Goal: Task Accomplishment & Management: Manage account settings

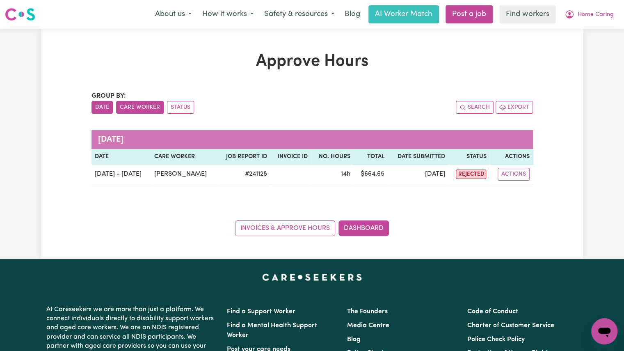
click at [135, 111] on button "Care Worker" at bounding box center [140, 107] width 48 height 13
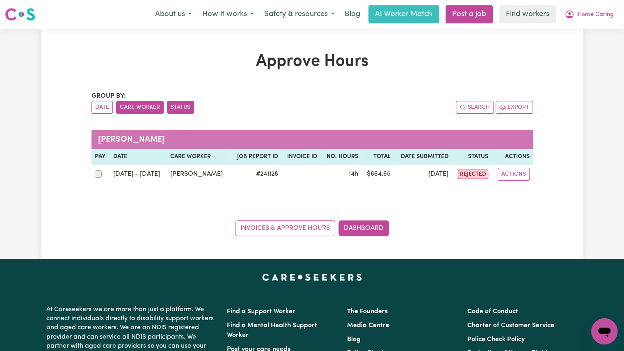
click at [176, 109] on button "Status" at bounding box center [180, 107] width 27 height 13
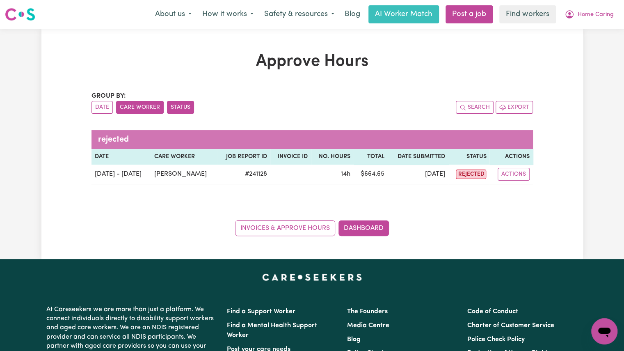
click at [139, 111] on button "Care Worker" at bounding box center [140, 107] width 48 height 13
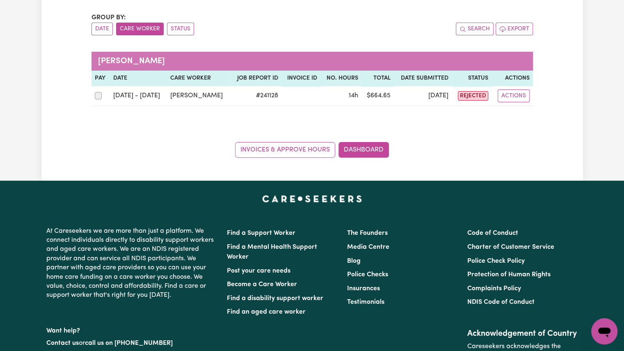
scroll to position [79, 0]
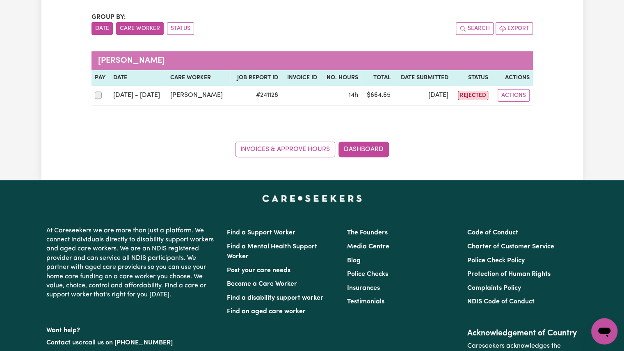
click at [99, 27] on button "Date" at bounding box center [101, 28] width 21 height 13
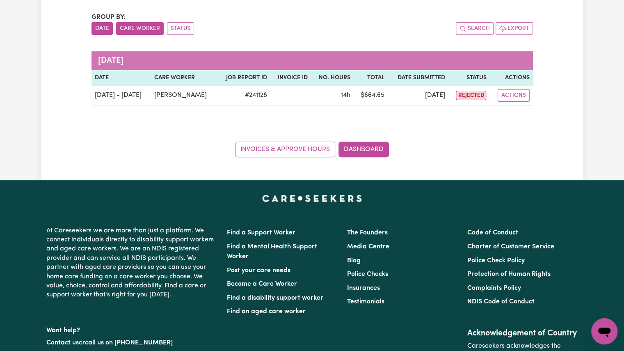
click at [125, 27] on button "Care Worker" at bounding box center [140, 28] width 48 height 13
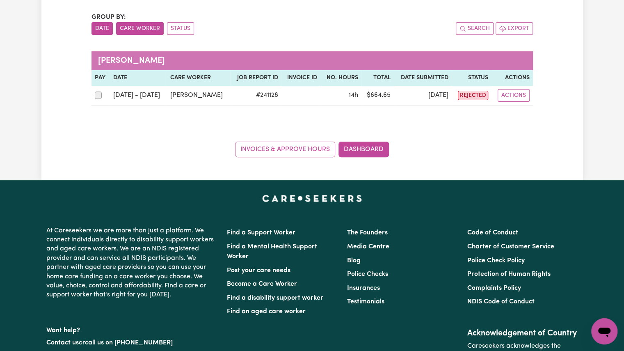
click at [102, 30] on button "Date" at bounding box center [101, 28] width 21 height 13
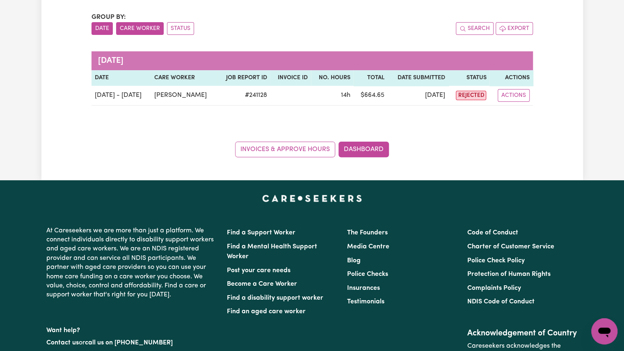
click at [128, 30] on button "Care Worker" at bounding box center [140, 28] width 48 height 13
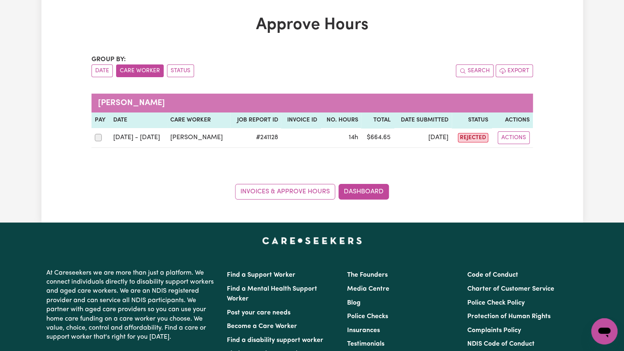
scroll to position [0, 0]
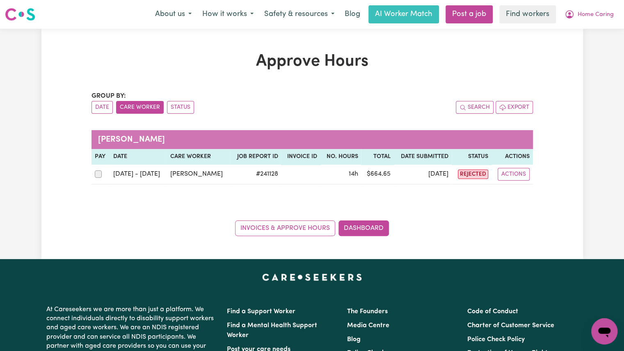
click at [321, 68] on h1 "Approve Hours" at bounding box center [311, 62] width 441 height 20
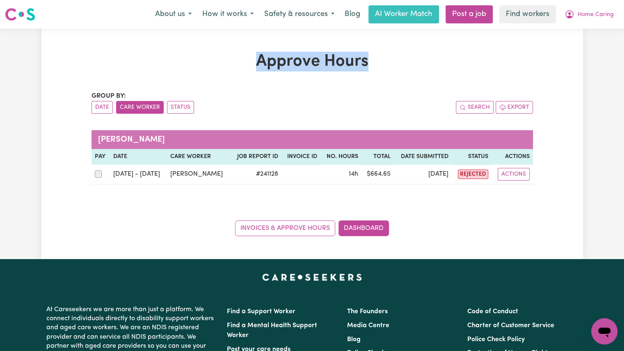
click at [321, 68] on h1 "Approve Hours" at bounding box center [311, 62] width 441 height 20
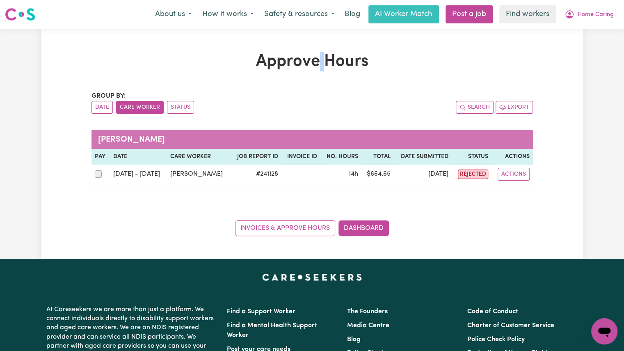
click at [321, 68] on h1 "Approve Hours" at bounding box center [311, 62] width 441 height 20
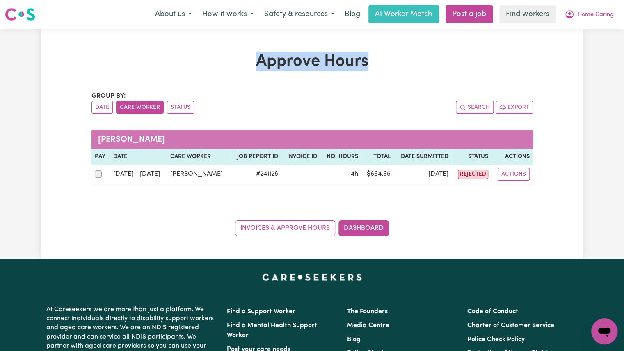
click at [321, 68] on h1 "Approve Hours" at bounding box center [311, 62] width 441 height 20
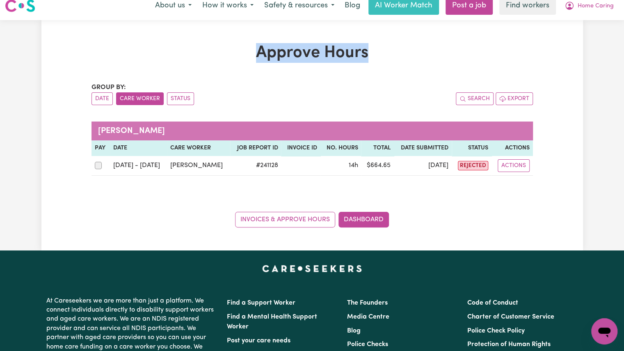
scroll to position [8, 0]
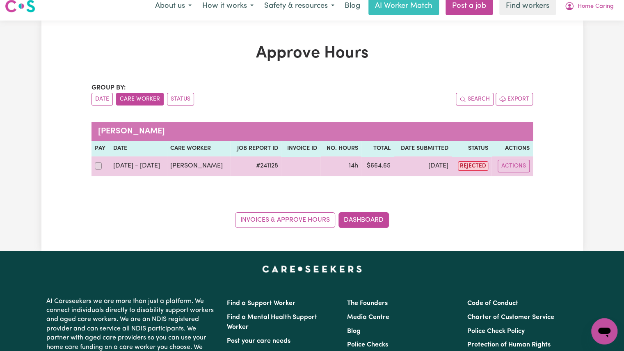
click at [216, 167] on td "[PERSON_NAME]" at bounding box center [198, 166] width 63 height 20
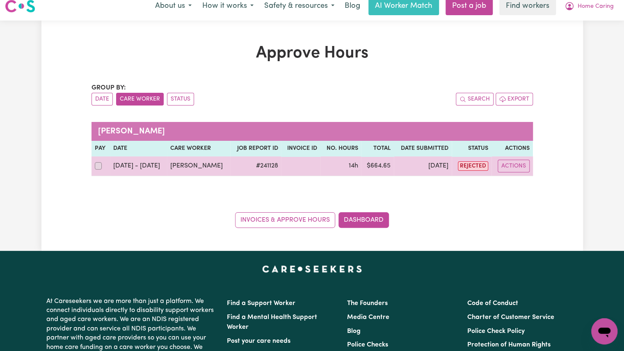
click at [339, 162] on td "14h" at bounding box center [340, 166] width 41 height 20
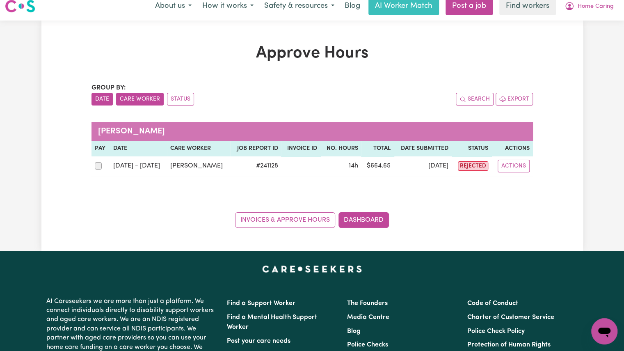
click at [107, 102] on button "Date" at bounding box center [101, 99] width 21 height 13
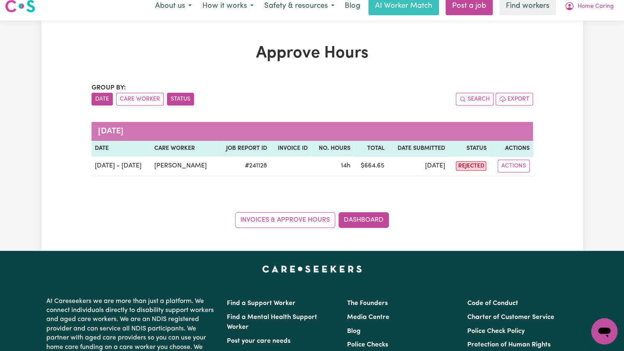
click at [180, 98] on button "Status" at bounding box center [180, 99] width 27 height 13
click at [156, 100] on button "Care Worker" at bounding box center [140, 99] width 48 height 13
